Goal: Task Accomplishment & Management: Complete application form

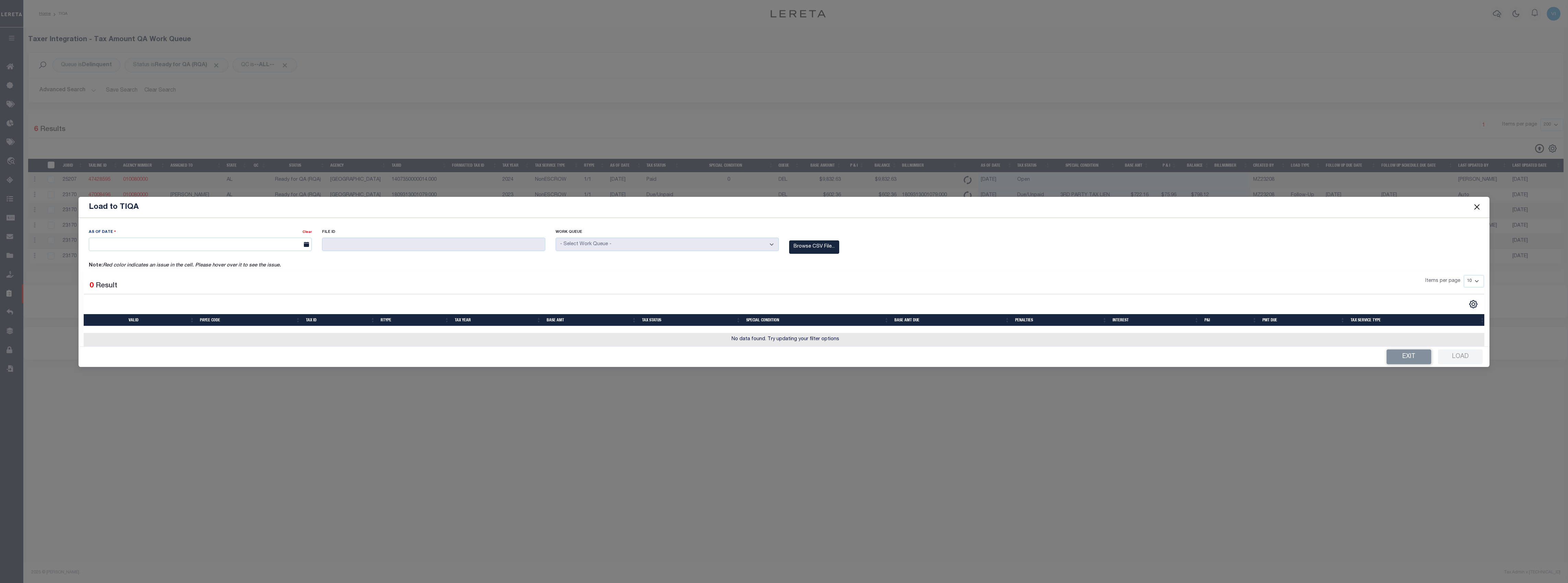
select select "200"
click at [1476, 206] on button "Close" at bounding box center [1477, 207] width 9 height 9
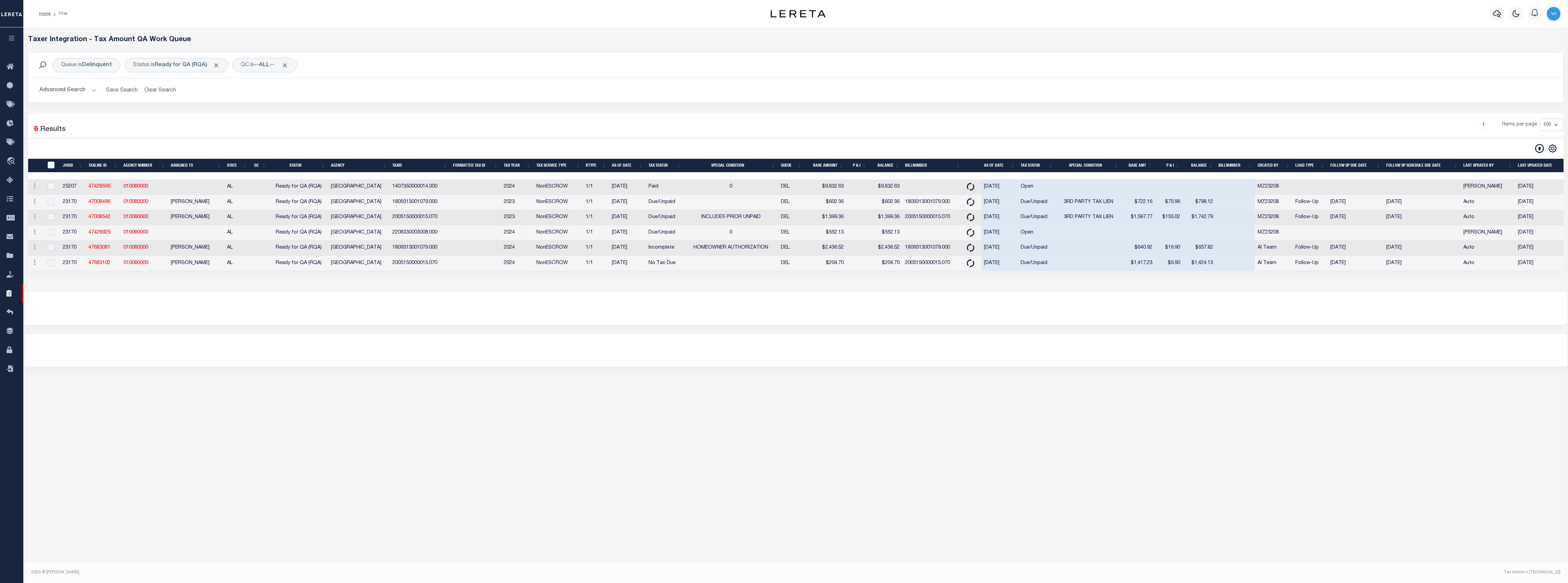
click at [17, 38] on button "button" at bounding box center [11, 39] width 23 height 23
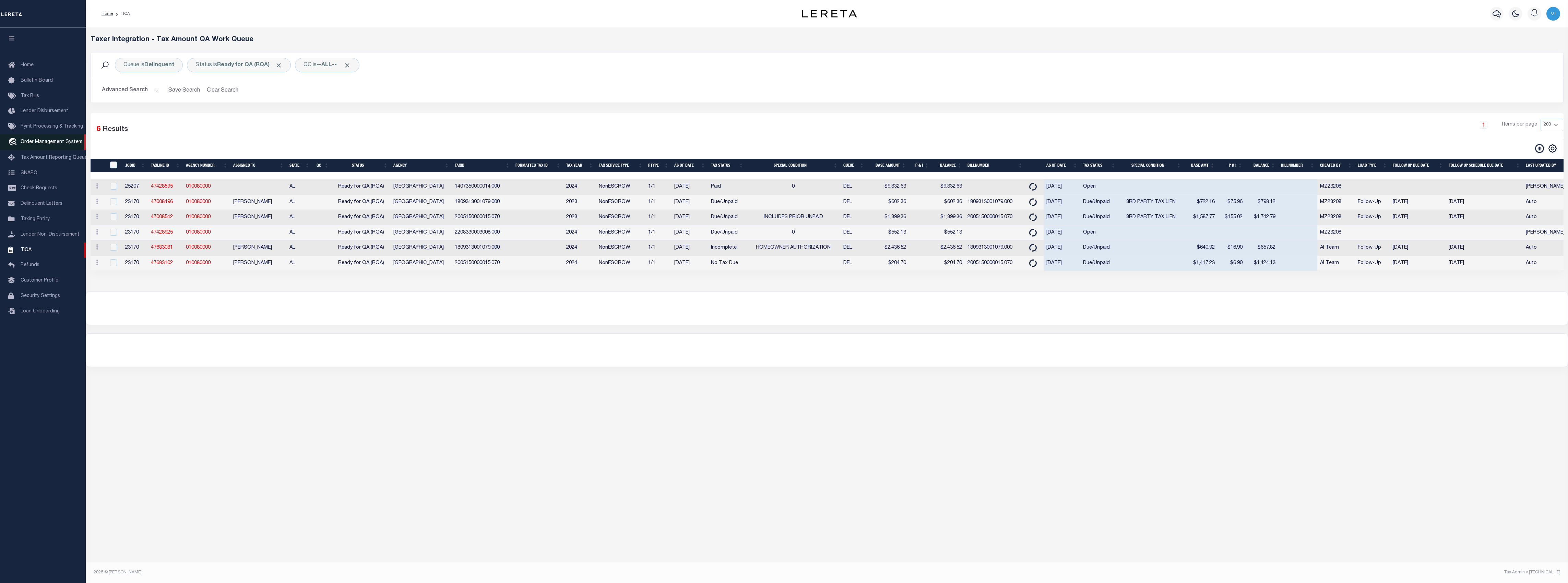
click at [52, 137] on link "travel_explore Order Management System" at bounding box center [43, 143] width 86 height 16
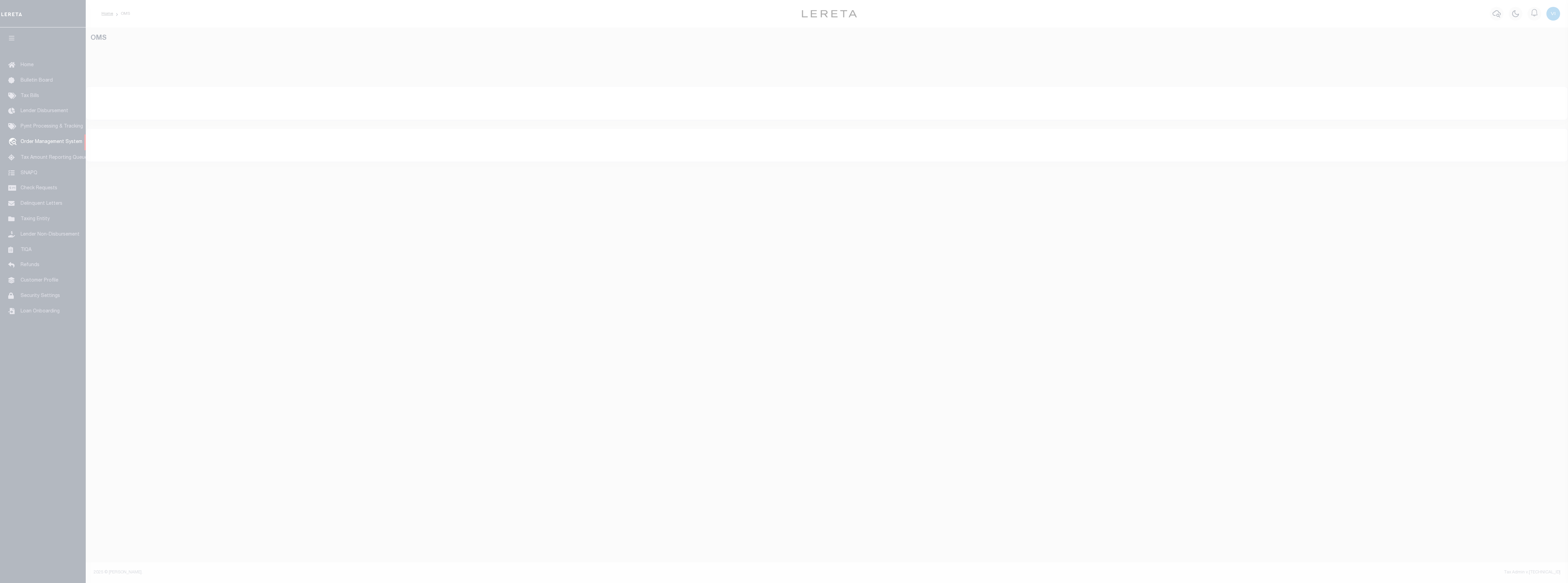
select select "200"
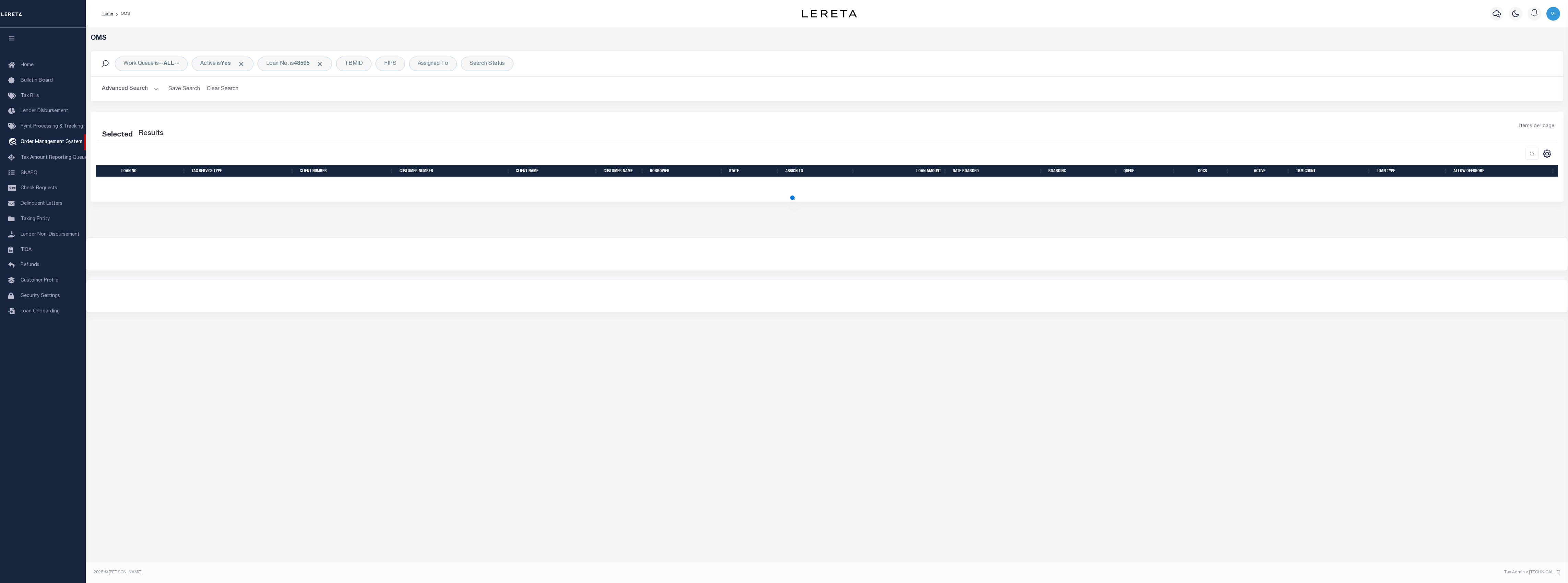
select select "200"
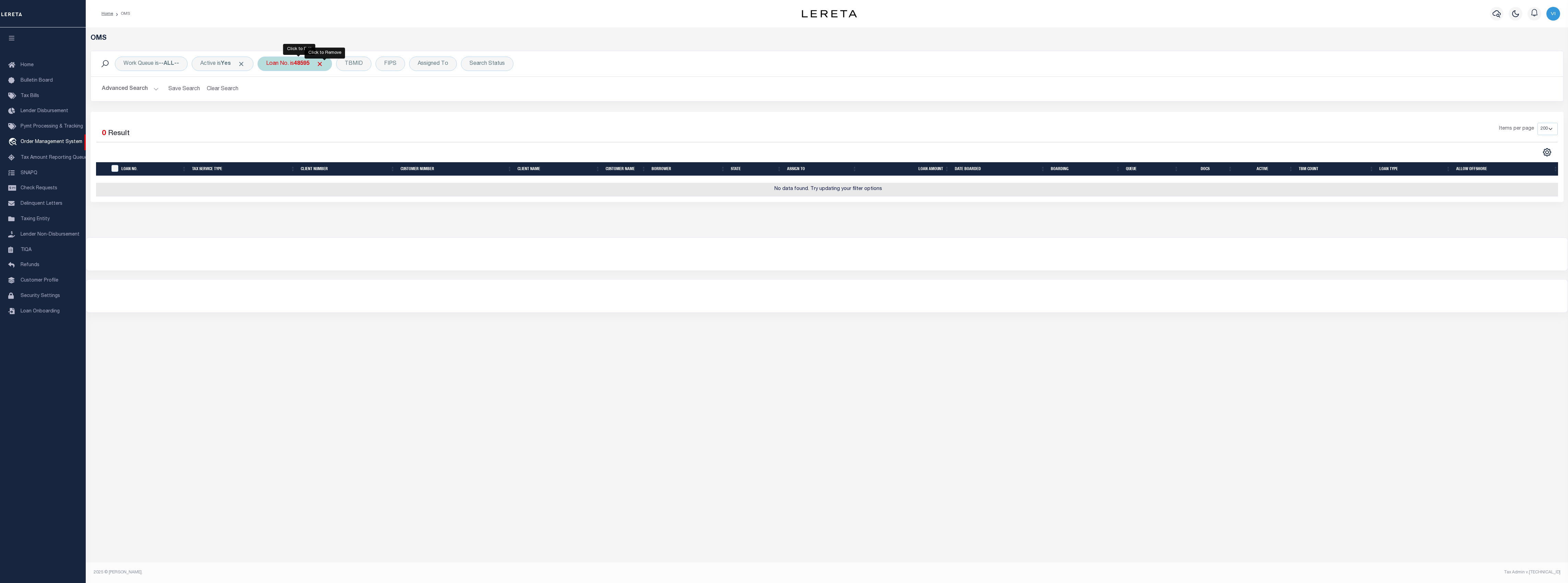
click at [323, 63] on span "Click to Remove" at bounding box center [320, 63] width 7 height 7
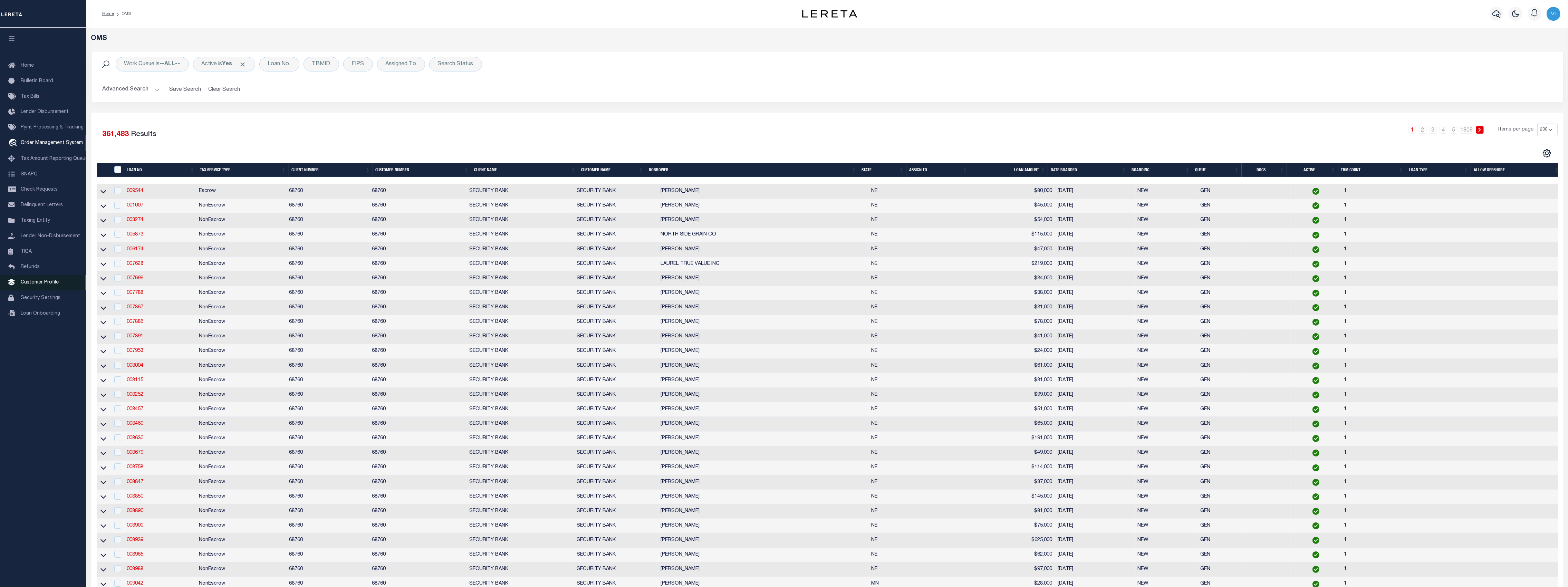
click at [38, 281] on link "Customer Profile" at bounding box center [43, 282] width 86 height 15
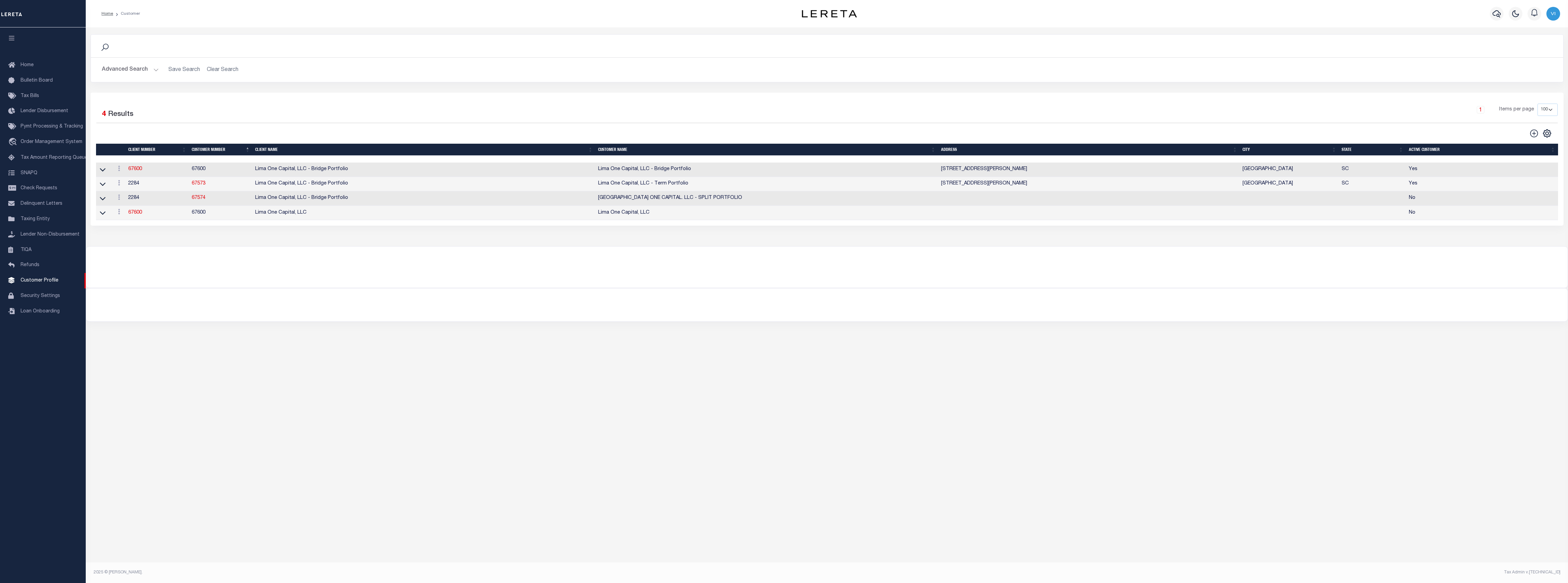
click at [575, 327] on div "Search Advanced Search Save Search Clear Search CustomerSearchGridWrapper_dynam…" at bounding box center [827, 290] width 1482 height 524
click at [1536, 131] on icon at bounding box center [1534, 133] width 9 height 9
type input "0"
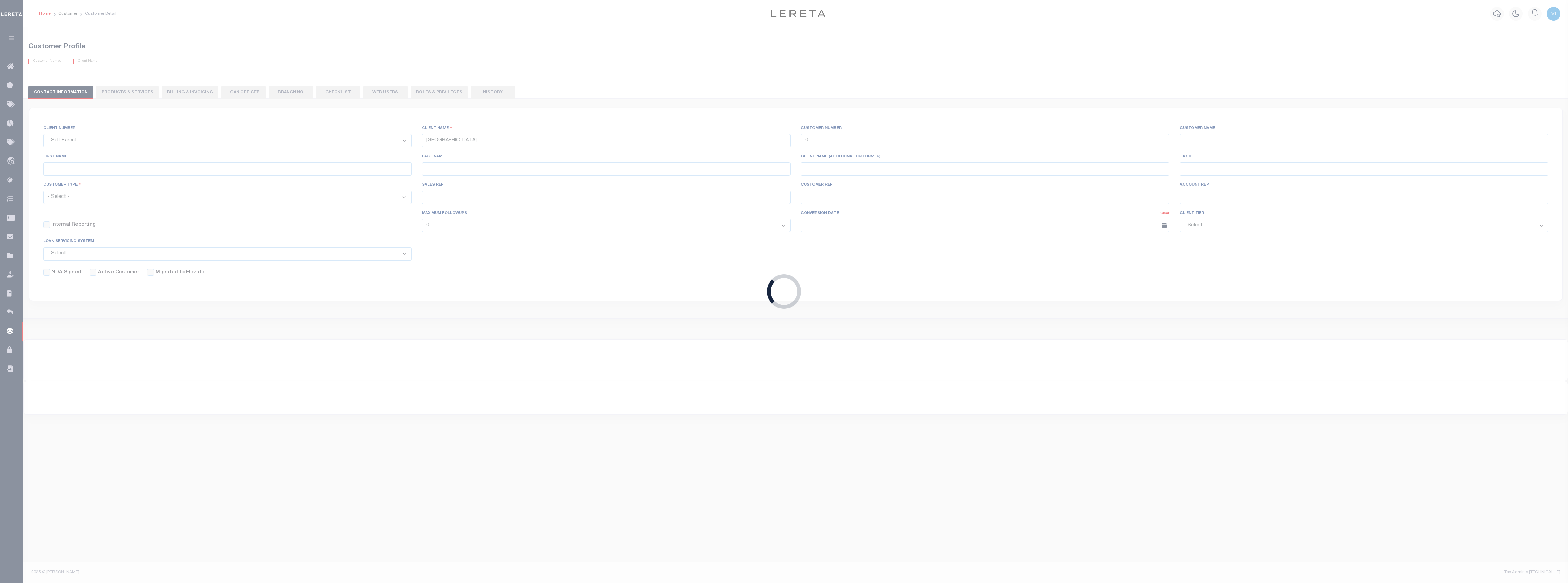
checkbox input "false"
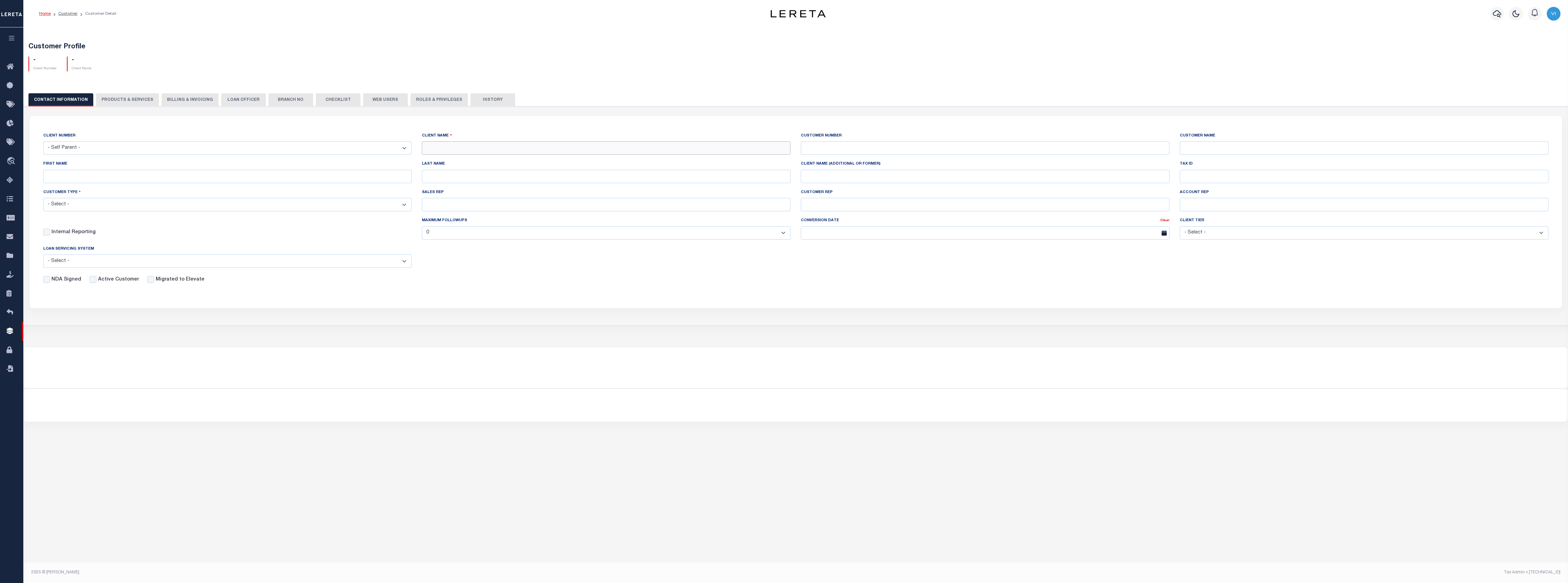
click at [485, 151] on input "text" at bounding box center [606, 148] width 369 height 13
click at [466, 148] on input "text" at bounding box center [606, 148] width 369 height 13
click at [518, 147] on input "text" at bounding box center [606, 148] width 369 height 13
type input "REPORTS PARENT"
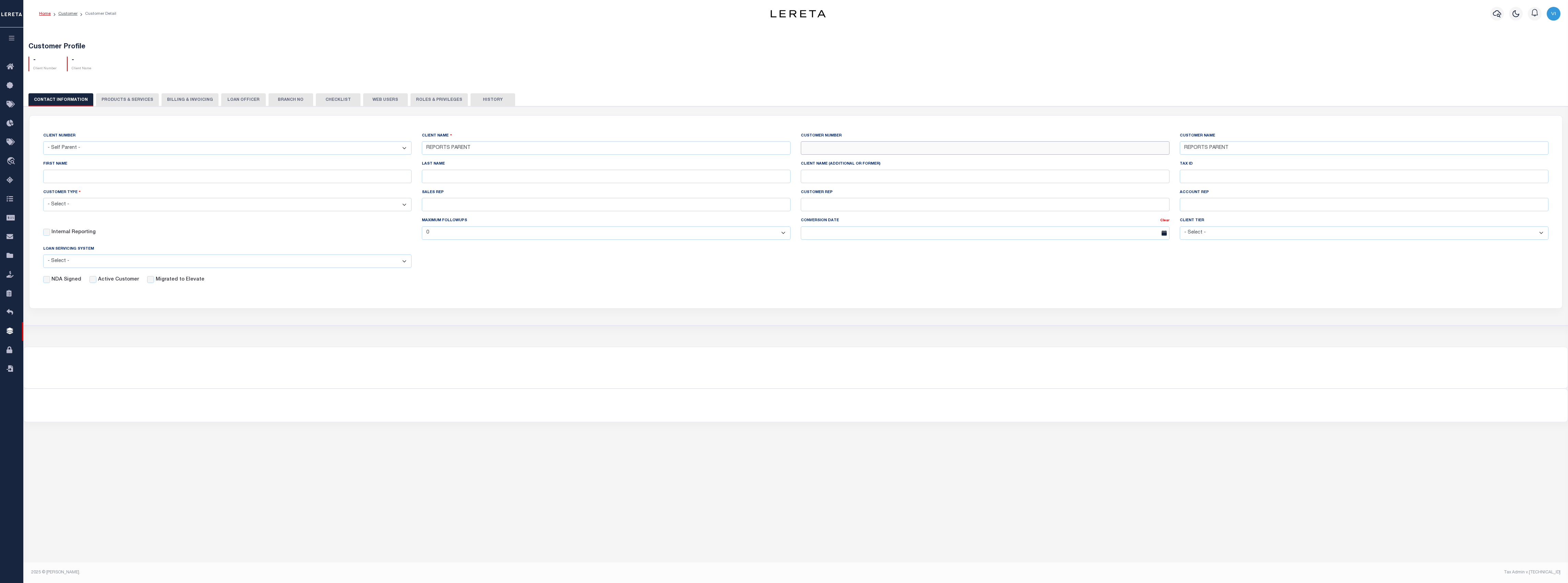
click at [845, 149] on input "text" at bounding box center [985, 148] width 369 height 13
type input "10001"
type input "REPORT"
type input "PARENT"
click at [184, 202] on select "- Select - Residential Commercial Mixed Portfolio" at bounding box center [227, 205] width 369 height 13
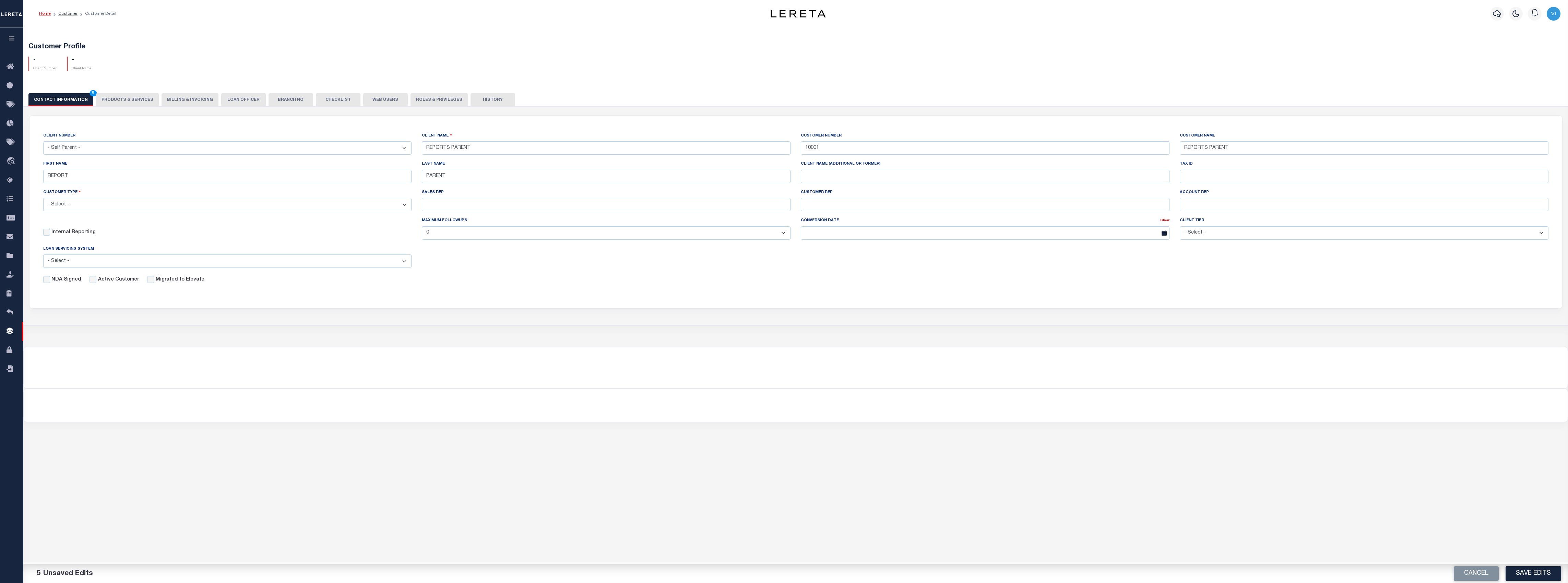
select select "Mixed Portfolio"
click at [43, 200] on select "- Select - Residential Commercial Mixed Portfolio" at bounding box center [227, 205] width 369 height 13
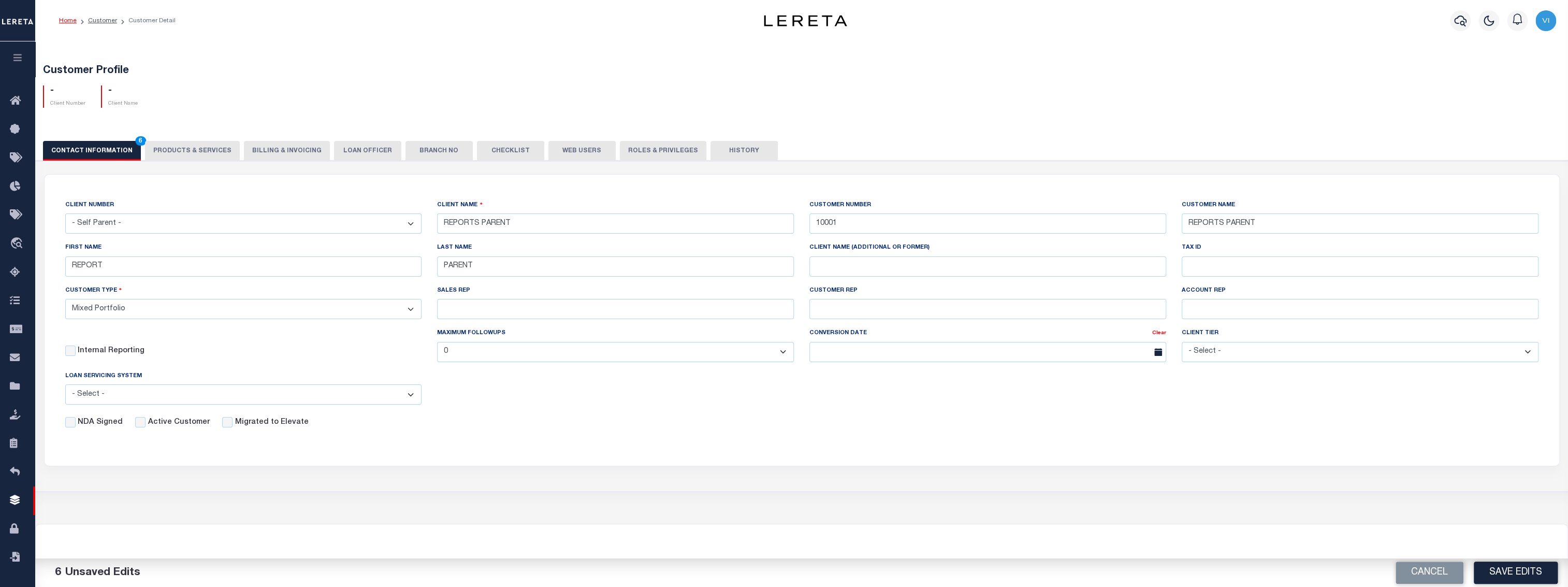
click at [1243, 351] on select "- Select - Tier 1 Tier 2 Tier 3 Tier 4 Top 100" at bounding box center [1361, 352] width 357 height 20
click at [1182, 344] on select "- Select - Tier 1 Tier 2 Tier 3 Tier 4 Top 100" at bounding box center [1361, 352] width 357 height 20
drag, startPoint x: 1260, startPoint y: 335, endPoint x: 1258, endPoint y: 340, distance: 5.4
click at [1260, 338] on div "Client Tier - Select - Tier 1 Tier 2 Tier 3 Tier 4 Top 100" at bounding box center [1361, 344] width 357 height 34
click at [1225, 360] on select "- Select - Tier 1 Tier 2 Tier 3 Tier 4 Top 100" at bounding box center [1361, 352] width 357 height 20
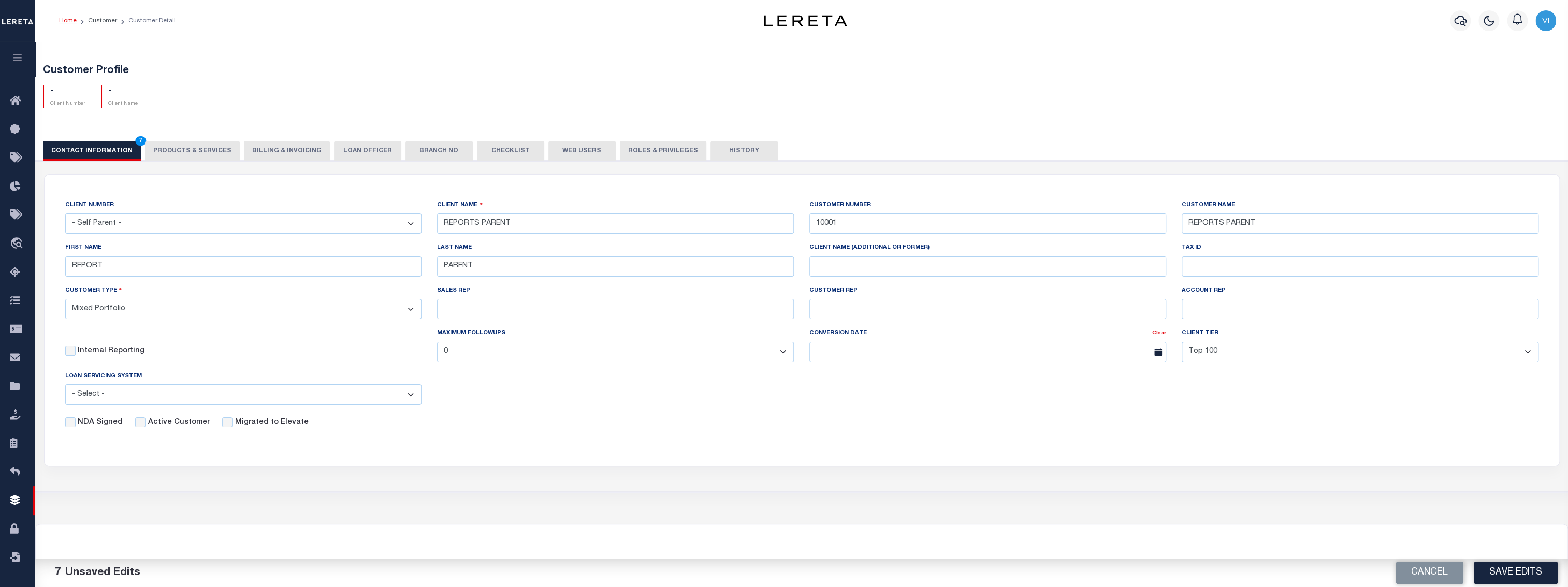
select select "Tier 1"
click at [1182, 344] on select "- Select - Tier 1 Tier 2 Tier 3 Tier 4 Top 100" at bounding box center [1361, 352] width 357 height 20
click at [85, 426] on label "NDA Signed" at bounding box center [100, 422] width 45 height 11
click at [76, 426] on input "NDA Signed" at bounding box center [70, 422] width 10 height 10
checkbox input "true"
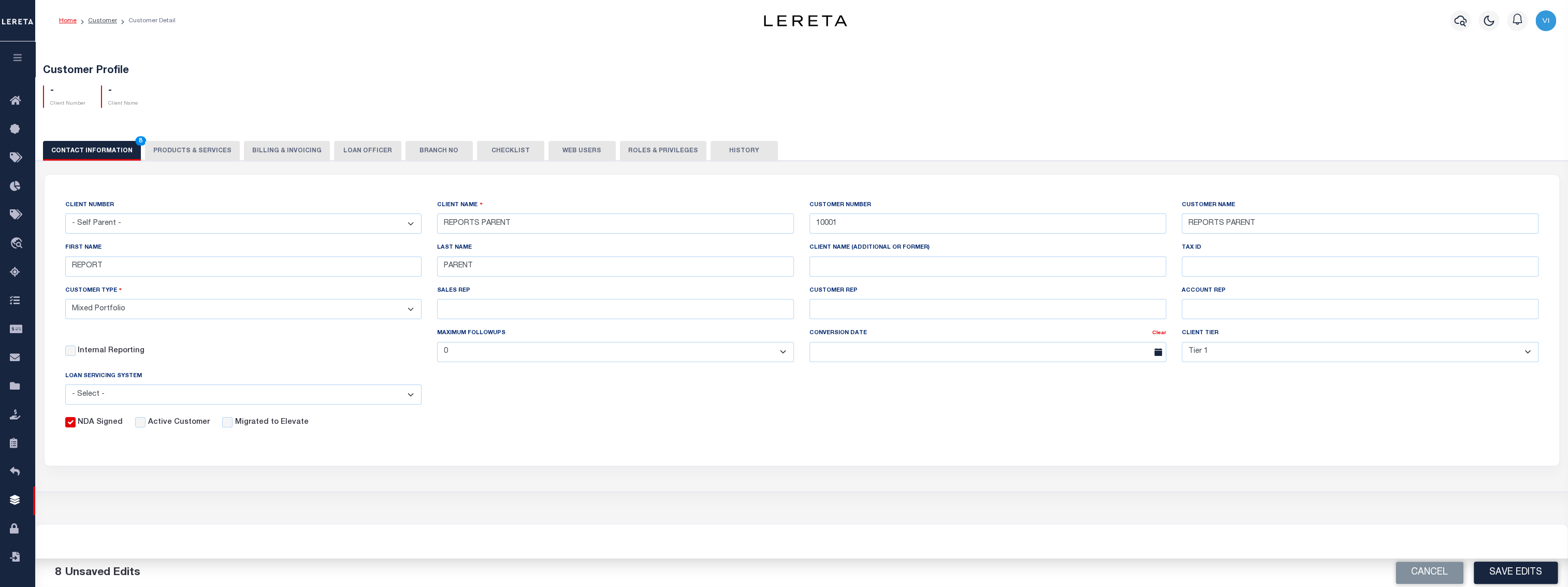
click at [150, 427] on label "Active Customer" at bounding box center [180, 422] width 62 height 11
click at [146, 427] on input "Active Customer" at bounding box center [141, 422] width 10 height 10
checkbox input "true"
click at [262, 427] on label "Migrated to Elevate" at bounding box center [272, 422] width 74 height 11
click at [232, 427] on input "Migrated to Elevate" at bounding box center [227, 422] width 10 height 10
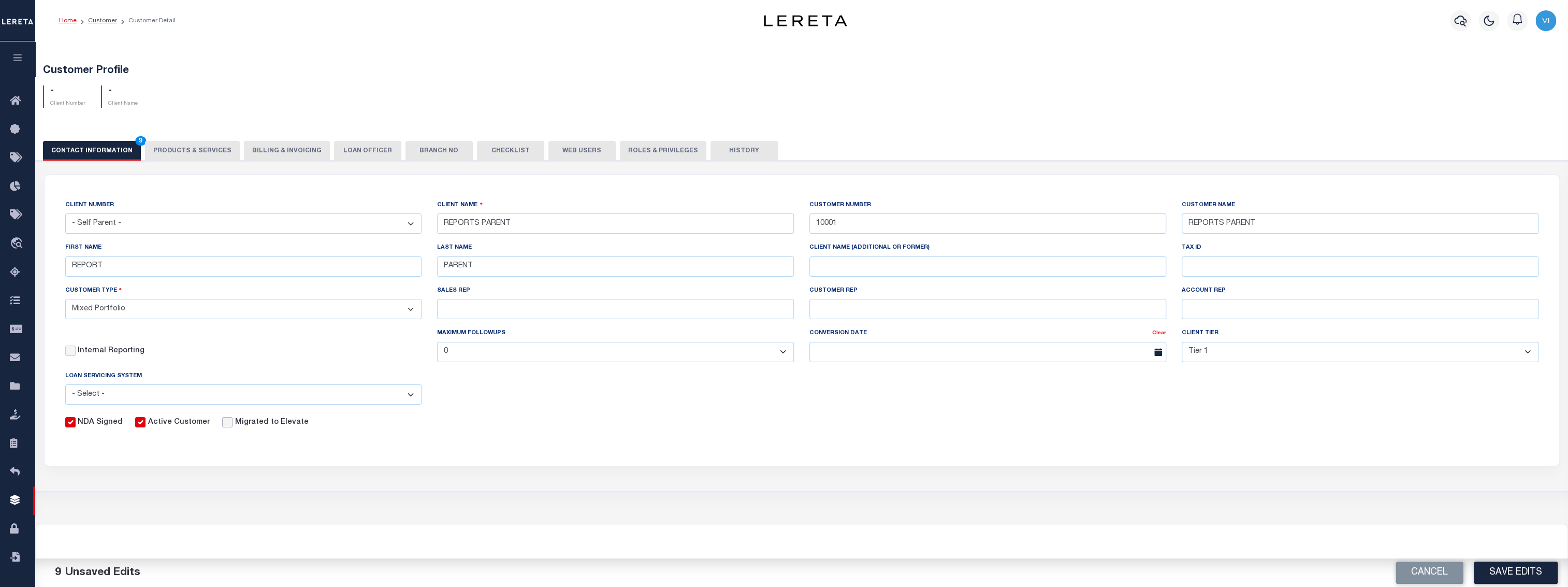
checkbox input "true"
click at [238, 393] on select "- Select - Jack Henry Silverlake FICS Fiserv MSP Other" at bounding box center [243, 394] width 357 height 20
select select "FIS"
click at [65, 387] on select "- Select - Jack Henry Silverlake FICS Fiserv MSP Other" at bounding box center [243, 394] width 357 height 20
click at [90, 352] on label "Internal Reporting" at bounding box center [111, 350] width 67 height 11
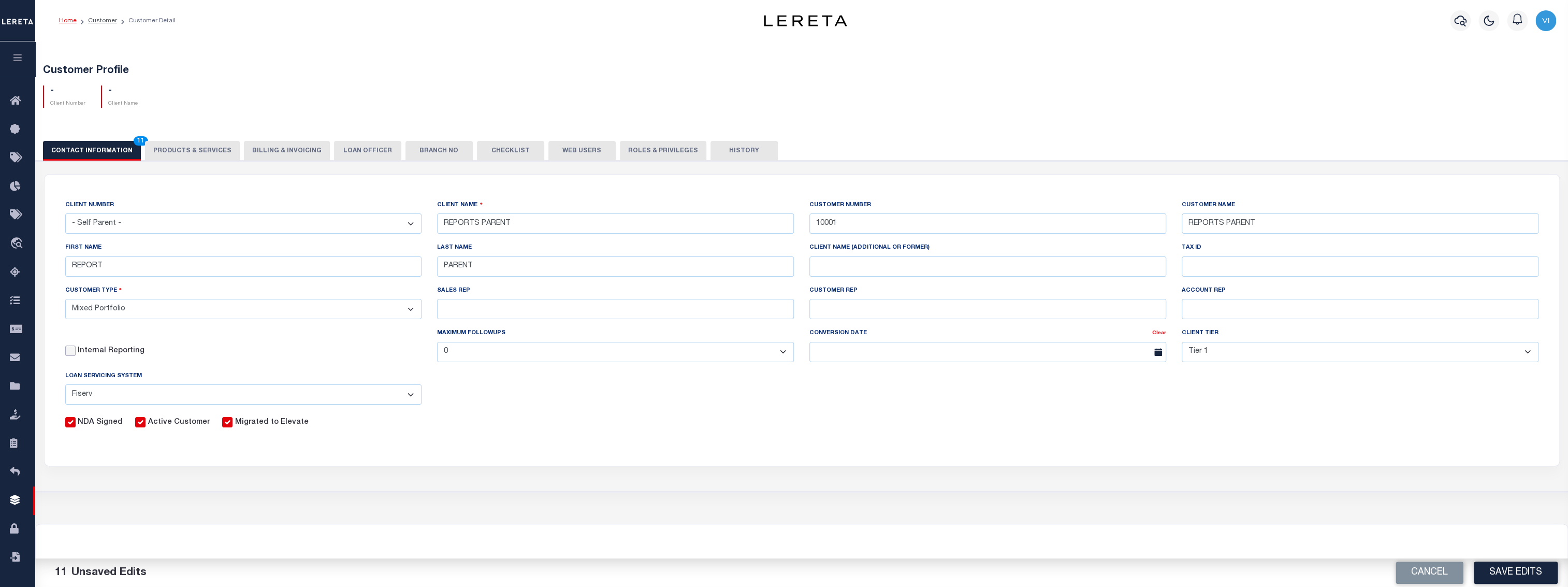
click at [76, 352] on input "Internal Reporting" at bounding box center [70, 350] width 10 height 10
click at [98, 352] on label "Internal Reporting" at bounding box center [111, 350] width 67 height 11
click at [76, 352] on input "Internal Reporting" at bounding box center [70, 350] width 10 height 10
click at [98, 352] on label "Internal Reporting" at bounding box center [111, 350] width 67 height 11
click at [76, 352] on input "Internal Reporting" at bounding box center [70, 350] width 10 height 10
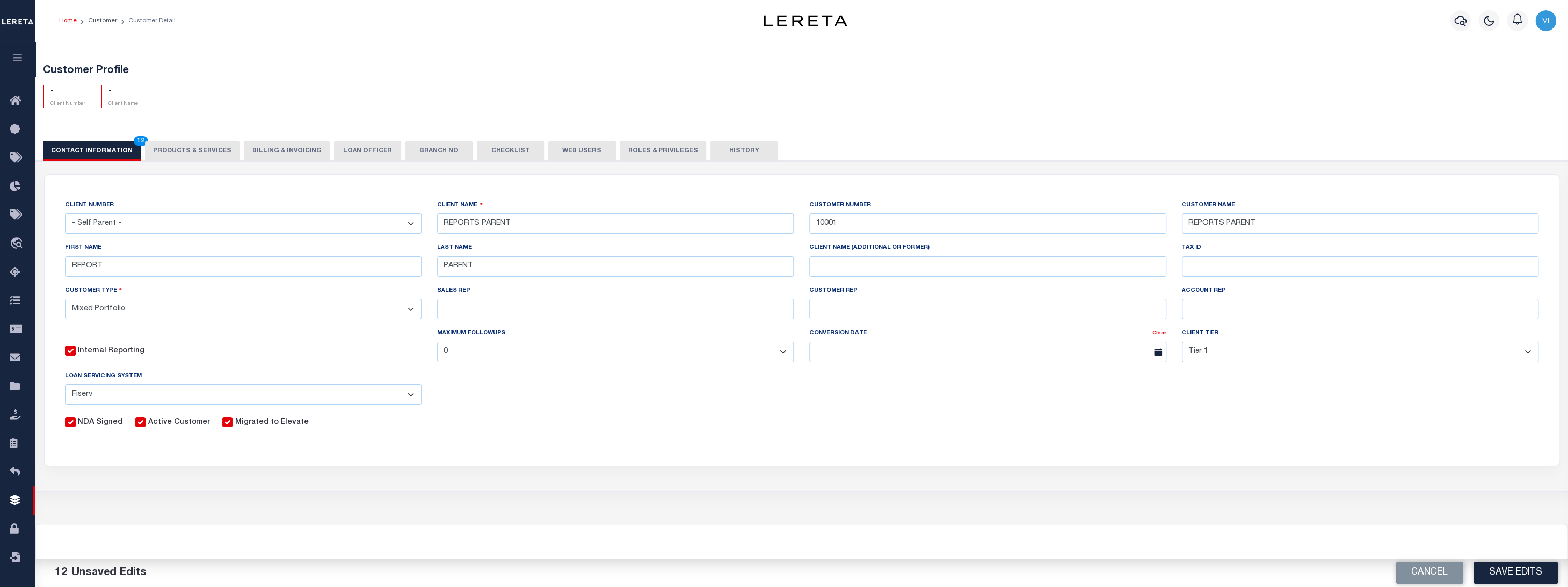
scroll to position [65, 0]
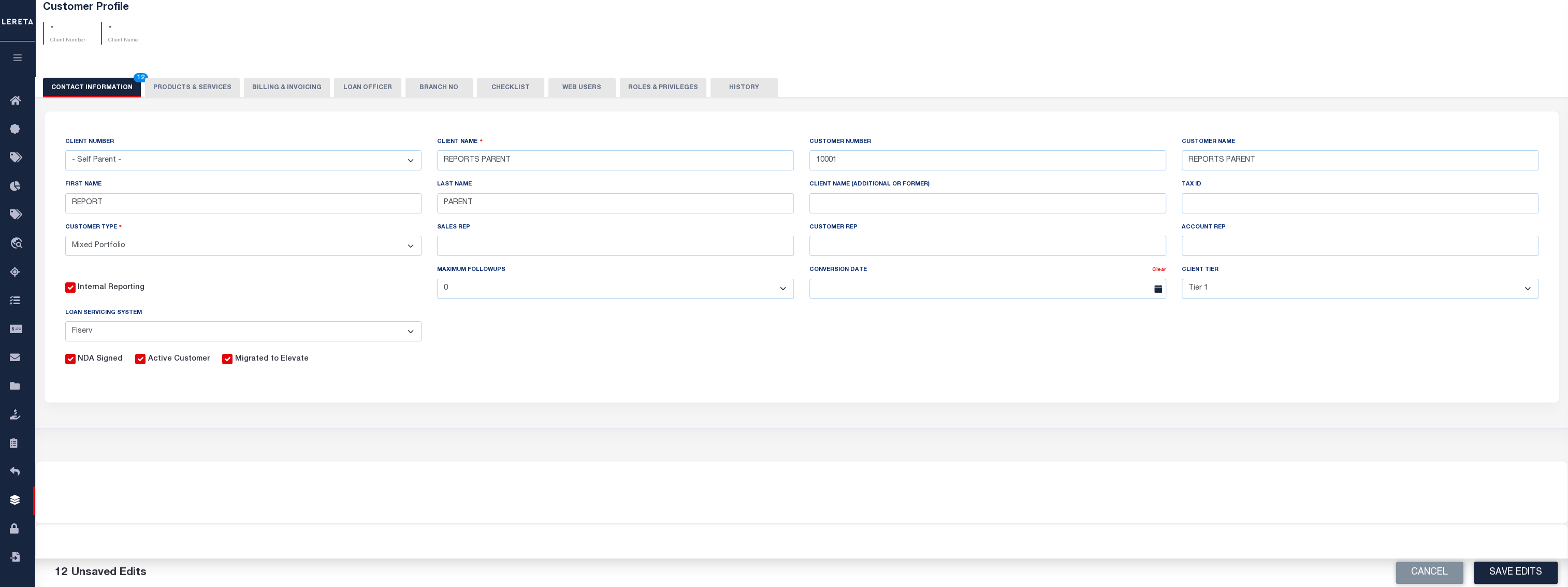
click at [120, 285] on label "Internal Reporting" at bounding box center [111, 288] width 67 height 11
click at [76, 285] on input "Internal Reporting" at bounding box center [70, 288] width 10 height 10
checkbox input "false"
click at [1502, 572] on button "Save Edits" at bounding box center [1516, 573] width 84 height 22
checkbox input "false"
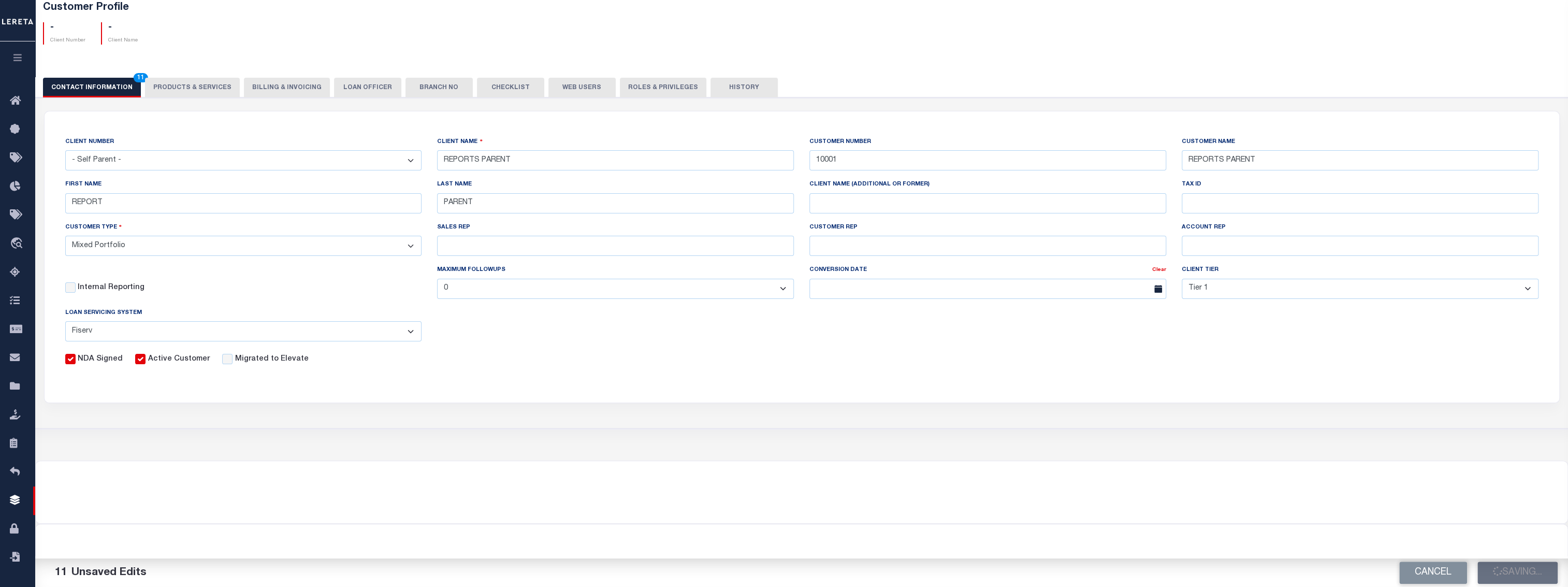
select select
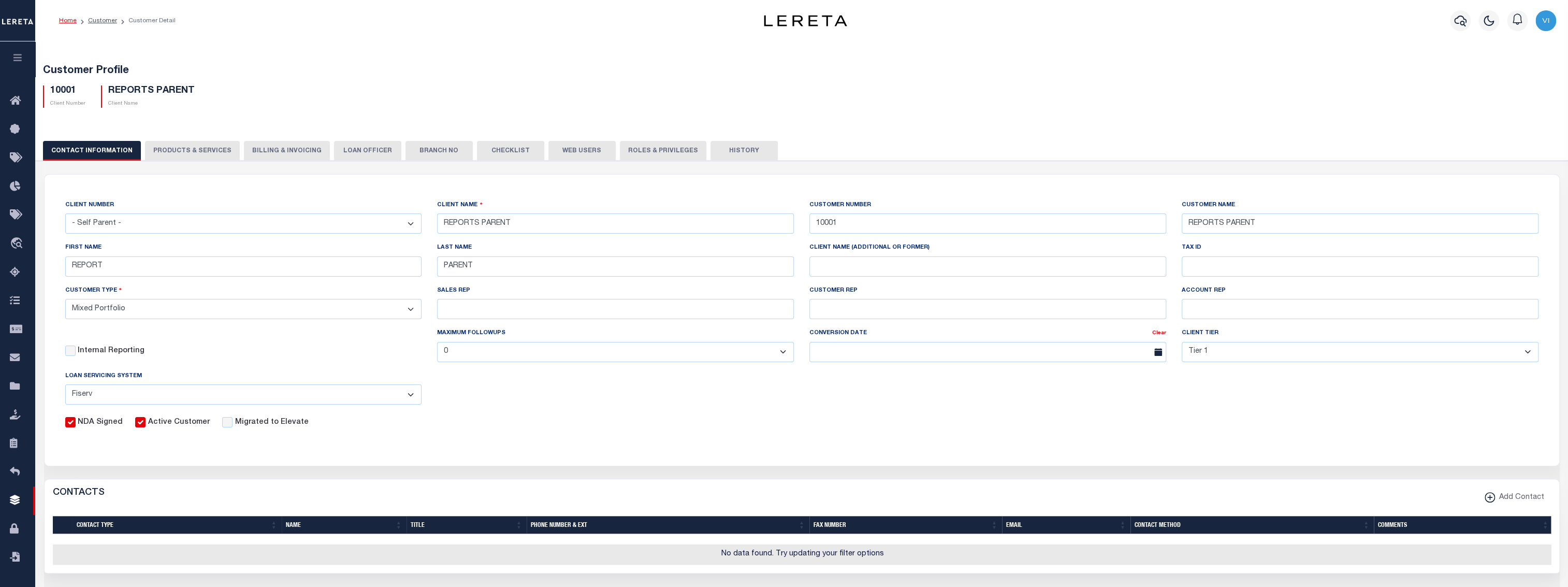
click at [203, 152] on button "PRODUCTS & SERVICES" at bounding box center [192, 151] width 95 height 20
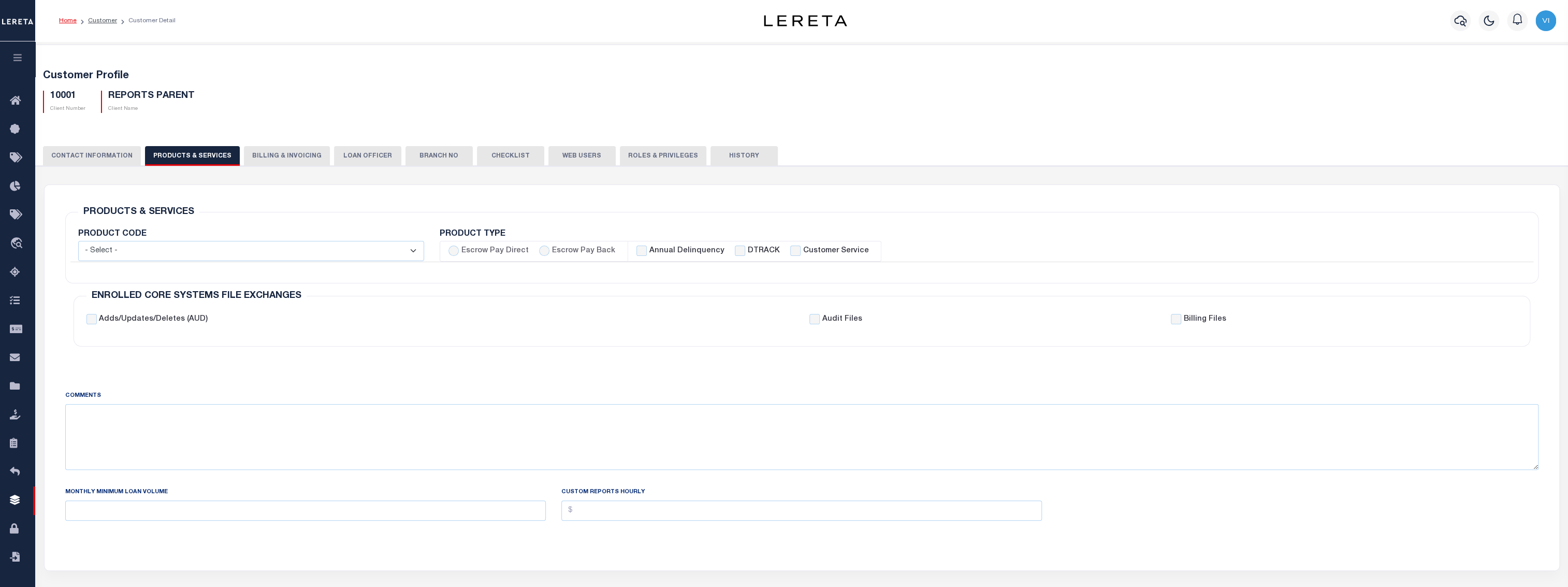
click at [641, 252] on div "Annual Delinquency" at bounding box center [680, 251] width 88 height 11
click at [636, 252] on input "Annual Delinquency" at bounding box center [641, 251] width 10 height 10
checkbox input "true"
checkbox input "false"
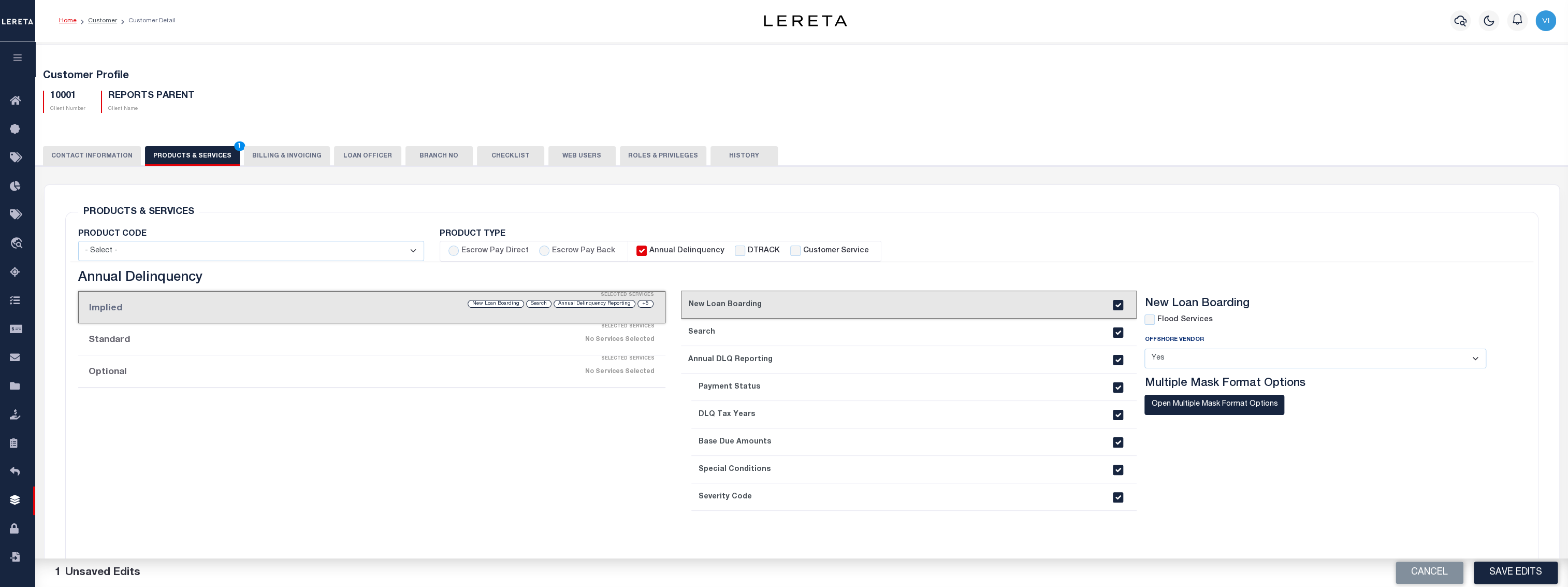
click at [382, 255] on select "- Select - Standard Tax (STX) Outsourcing (OS) Enhanced Tax (ETX) Tax Status Re…" at bounding box center [250, 251] width 346 height 20
select select "STX"
click at [78, 241] on select "- Select - Standard Tax (STX) Outsourcing (OS) Enhanced Tax (ETX) Tax Status Re…" at bounding box center [250, 251] width 346 height 20
checkbox input "true"
click at [1518, 577] on button "Save Edits" at bounding box center [1516, 573] width 84 height 22
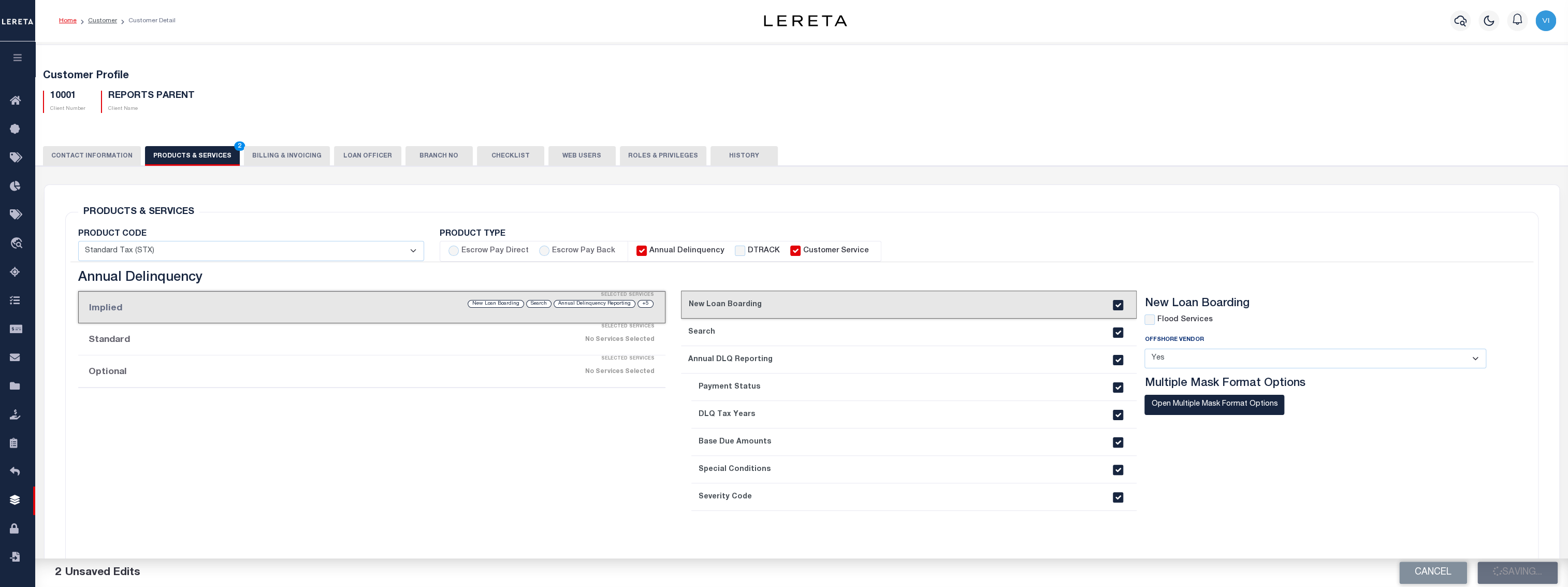
click at [352, 162] on button "LOAN OFFICER" at bounding box center [368, 156] width 68 height 20
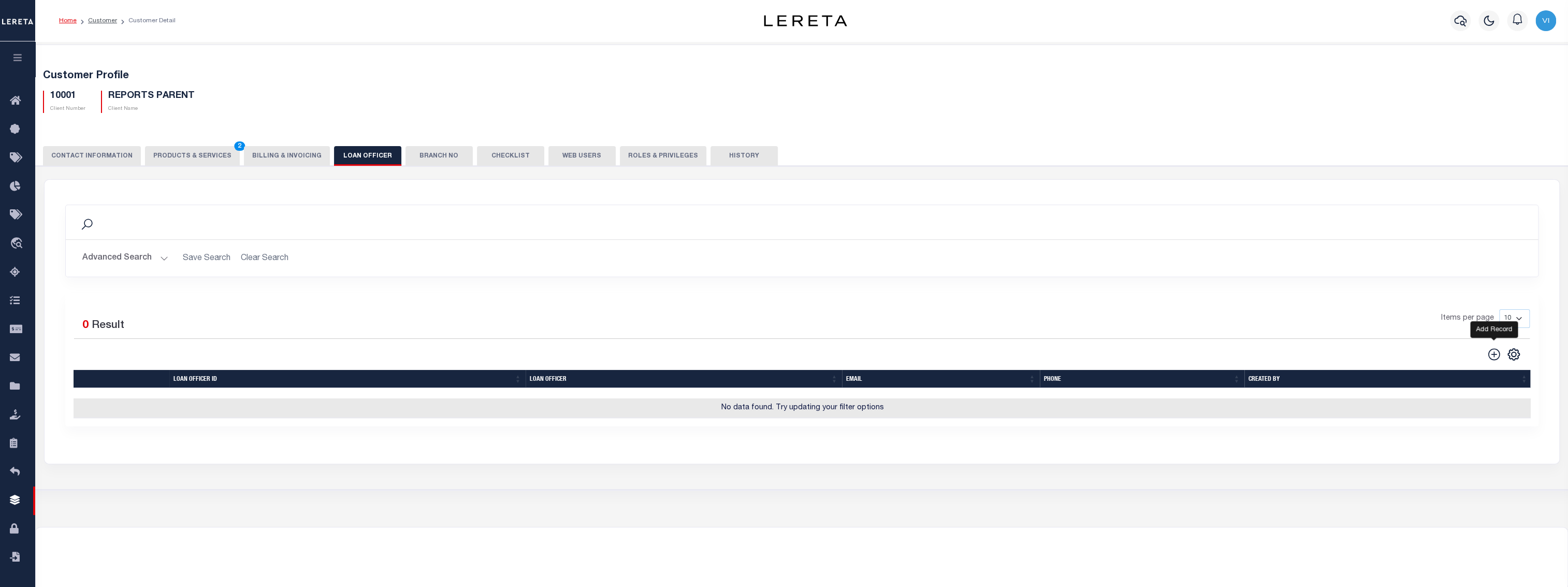
click at [1490, 351] on icon at bounding box center [1494, 354] width 14 height 14
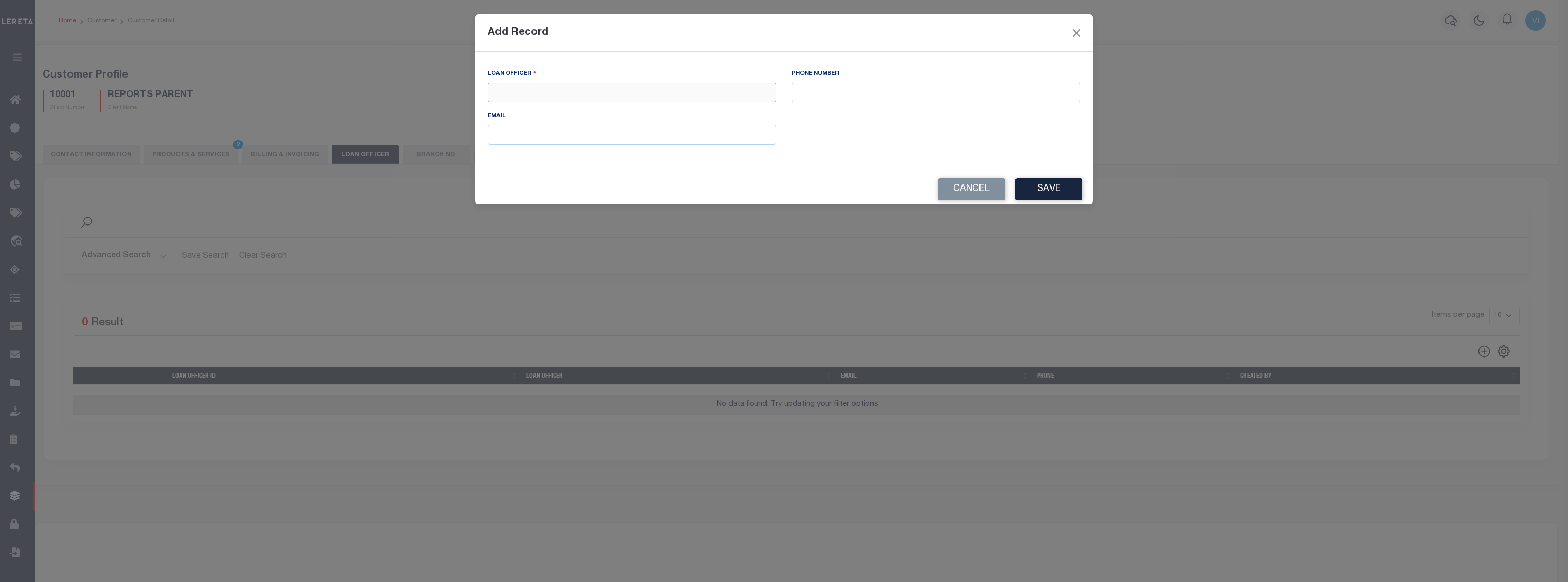
click at [551, 96] on input "text" at bounding box center [631, 93] width 288 height 20
type input "PARENT LOAN OFFICER"
click at [1069, 196] on button "Save" at bounding box center [1049, 189] width 67 height 22
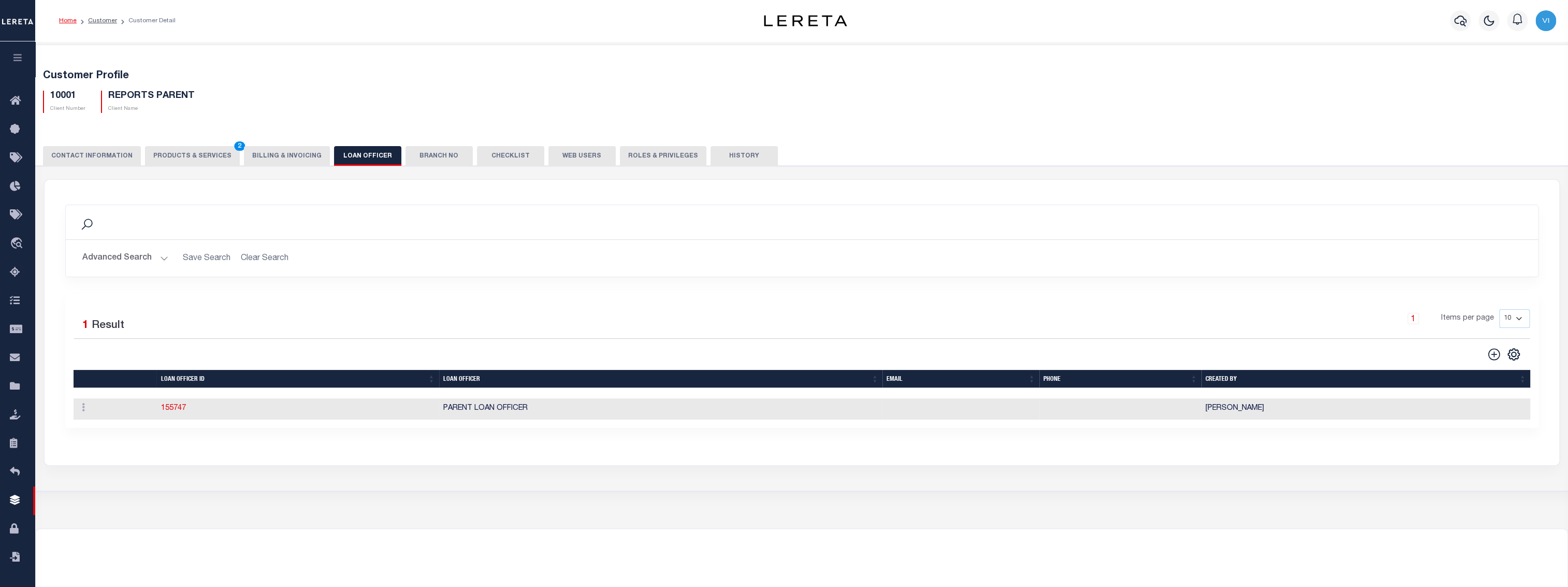
click at [441, 158] on button "Branch No" at bounding box center [440, 156] width 68 height 20
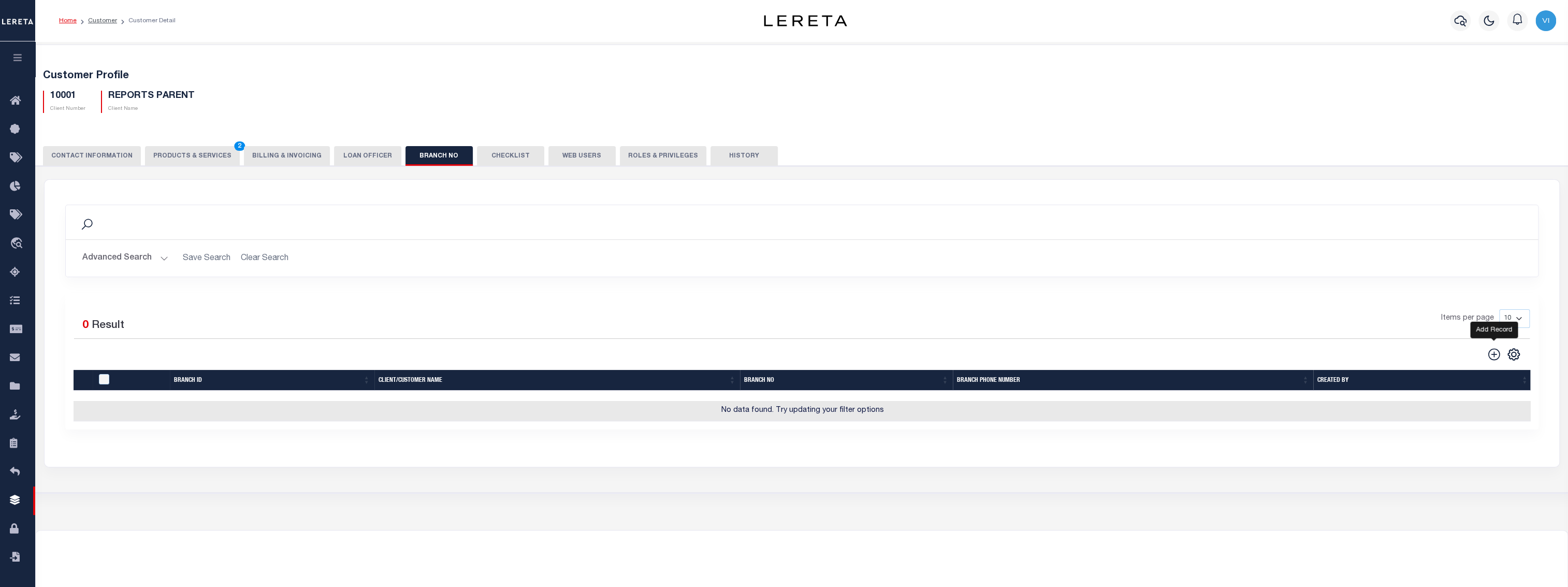
click at [1494, 354] on icon at bounding box center [1494, 354] width 12 height 12
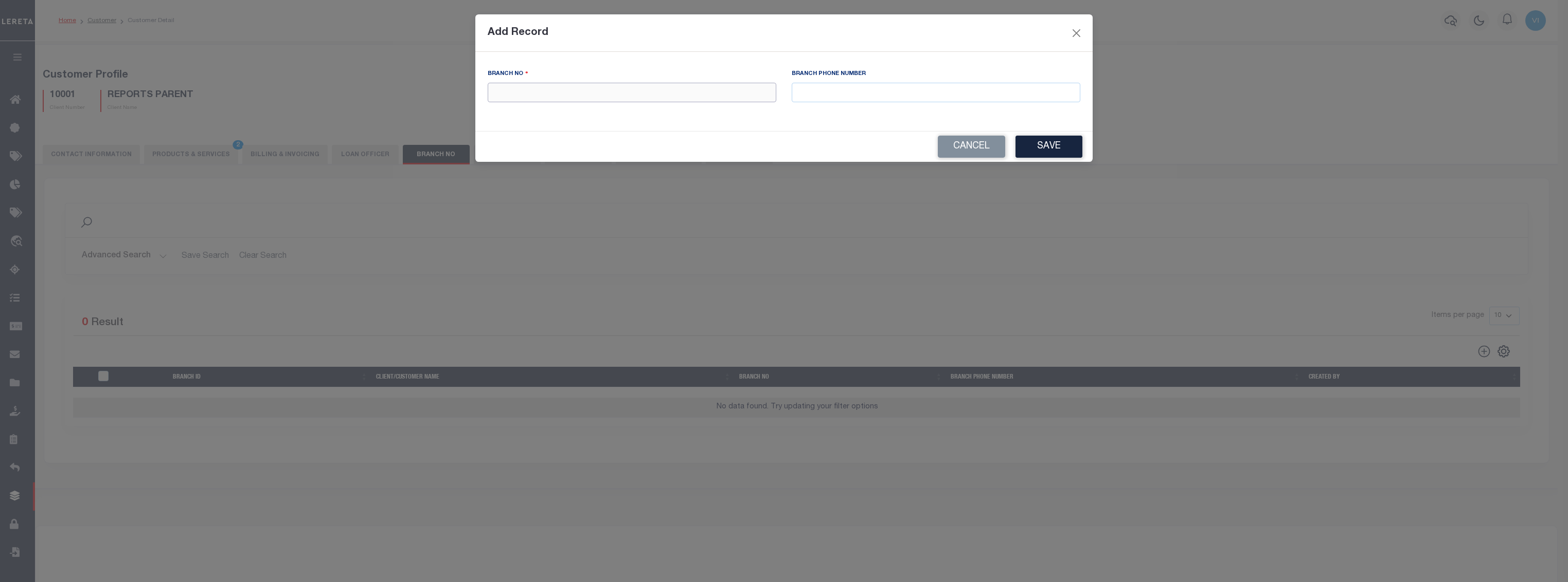
click at [565, 90] on input "text" at bounding box center [631, 93] width 288 height 20
type input "PARENT BRANCH NUMBER"
click at [1038, 156] on button "Save" at bounding box center [1049, 146] width 67 height 22
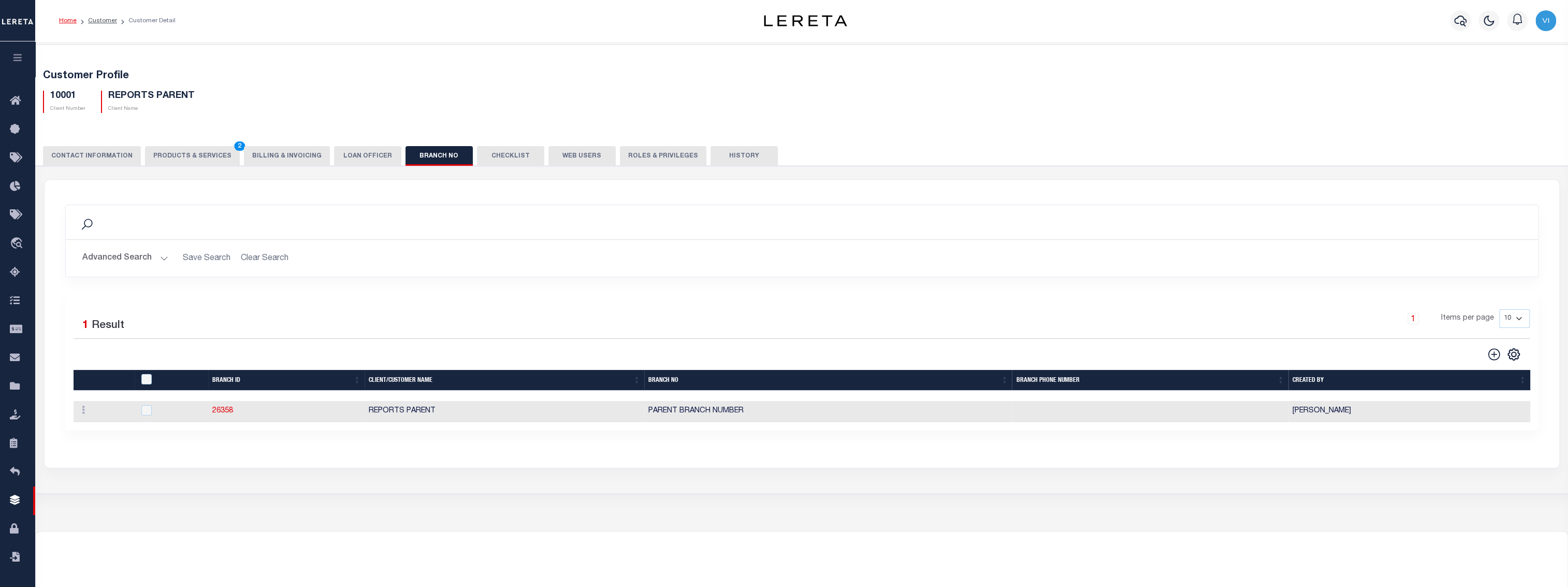
click at [192, 145] on div "CONTACT INFORMATION PRODUCTS & SERVICES PRODUCTS & SERVICES 2 Billing & Invoici…" at bounding box center [802, 313] width 1543 height 360
click at [188, 156] on button "PRODUCTS & SERVICES 2" at bounding box center [192, 156] width 95 height 20
select select "STX"
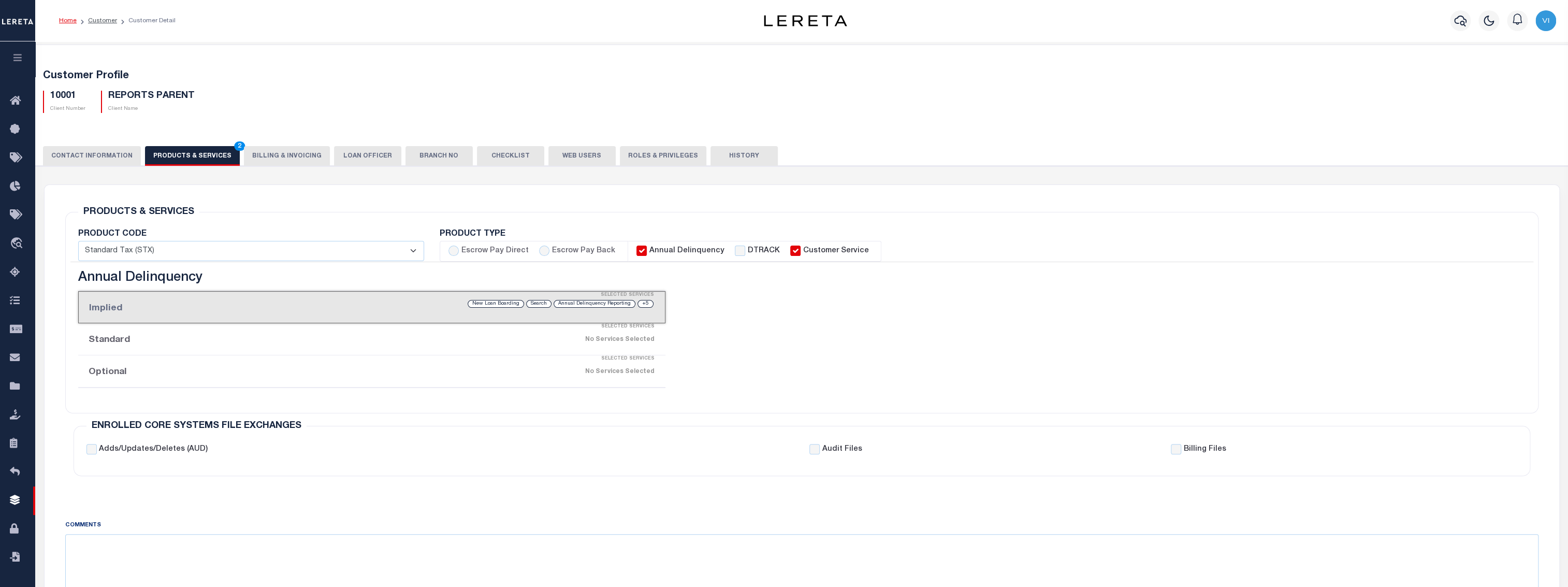
click at [790, 251] on input "Customer Service" at bounding box center [795, 251] width 10 height 10
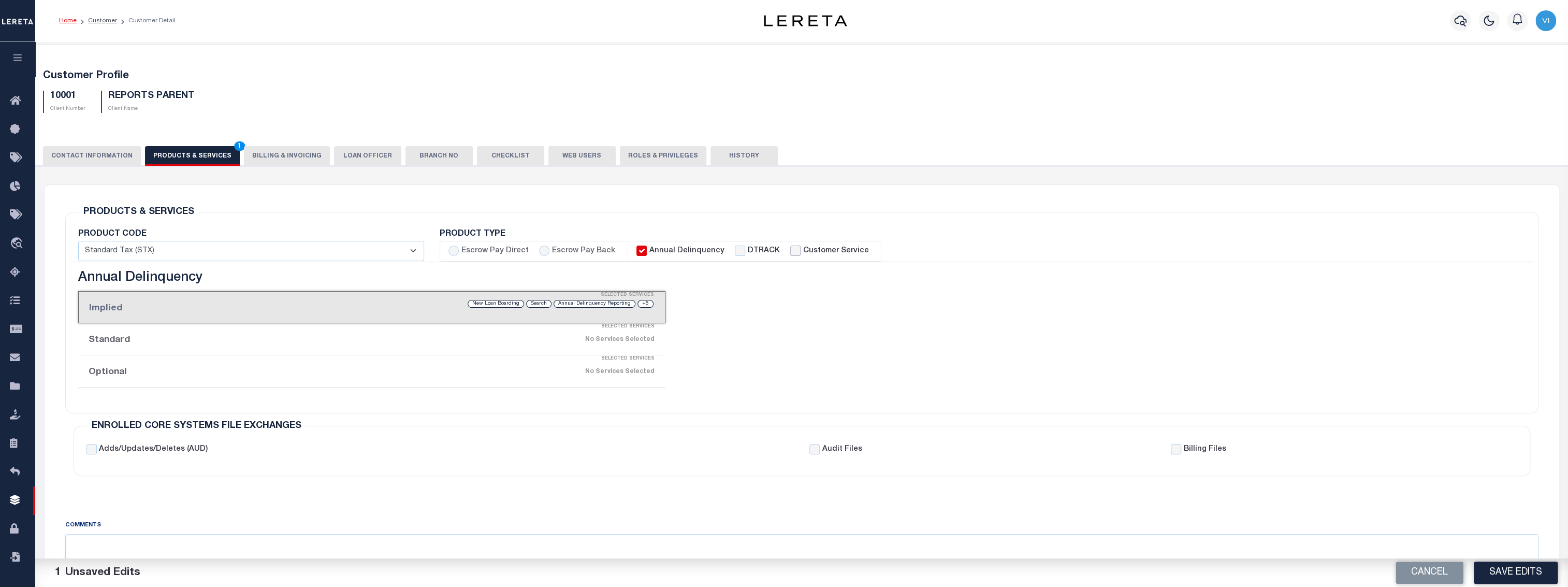
click at [790, 251] on input "Customer Service" at bounding box center [795, 251] width 10 height 10
checkbox input "true"
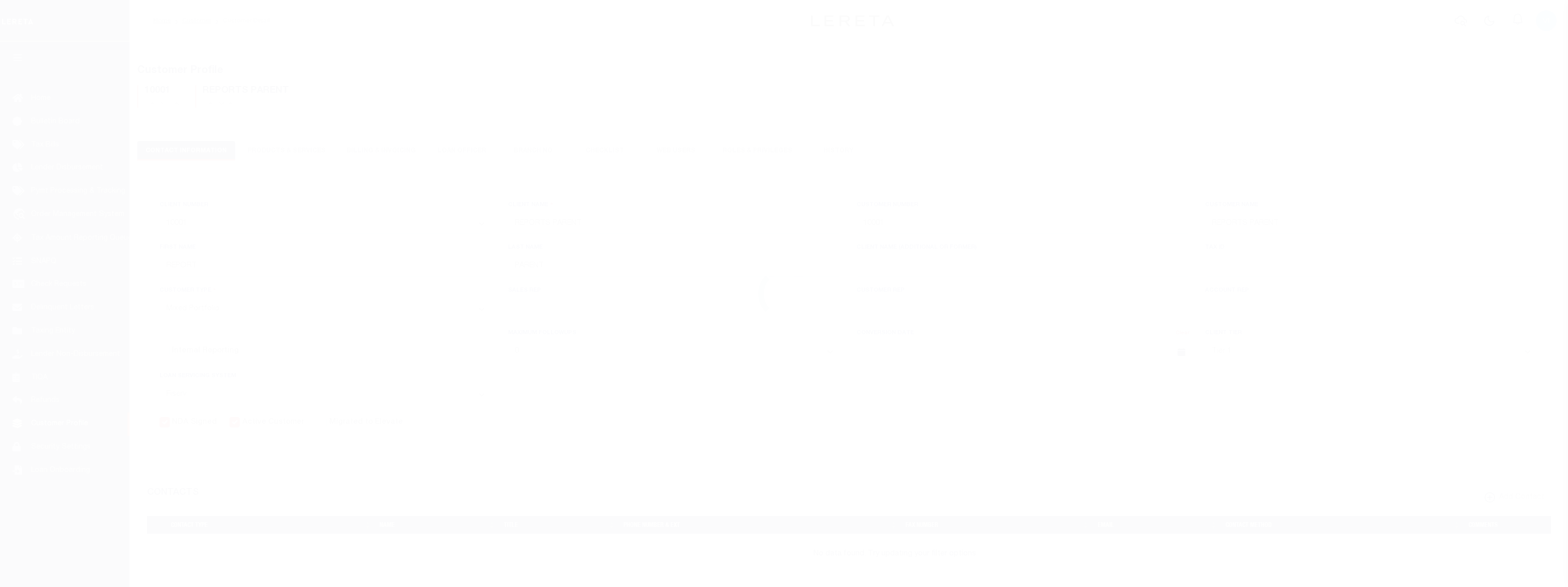
select select "Mixed Portfolio"
select select "Tier 1"
select select "FIS"
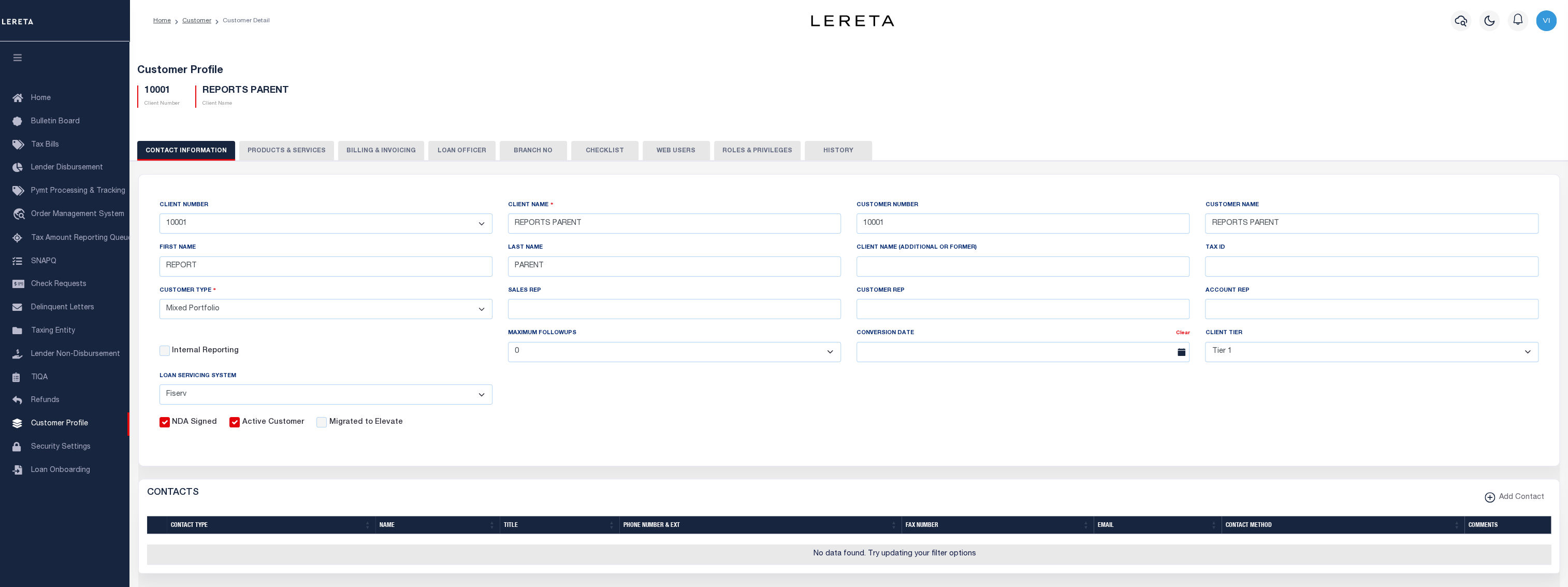
click at [188, 157] on button "CONTACT INFORMATION" at bounding box center [187, 151] width 98 height 20
